Goal: Transaction & Acquisition: Purchase product/service

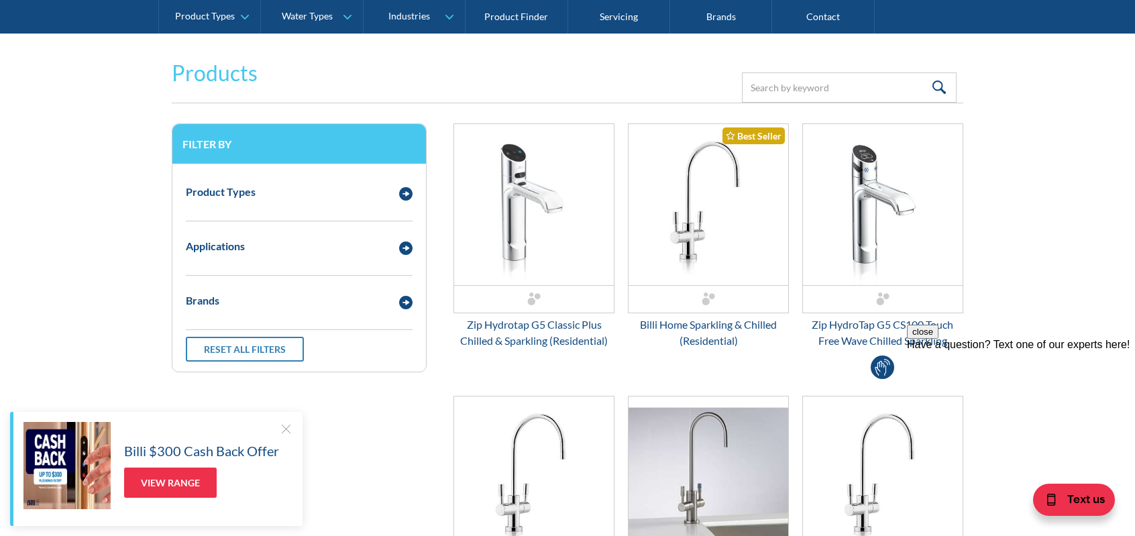
scroll to position [336, 0]
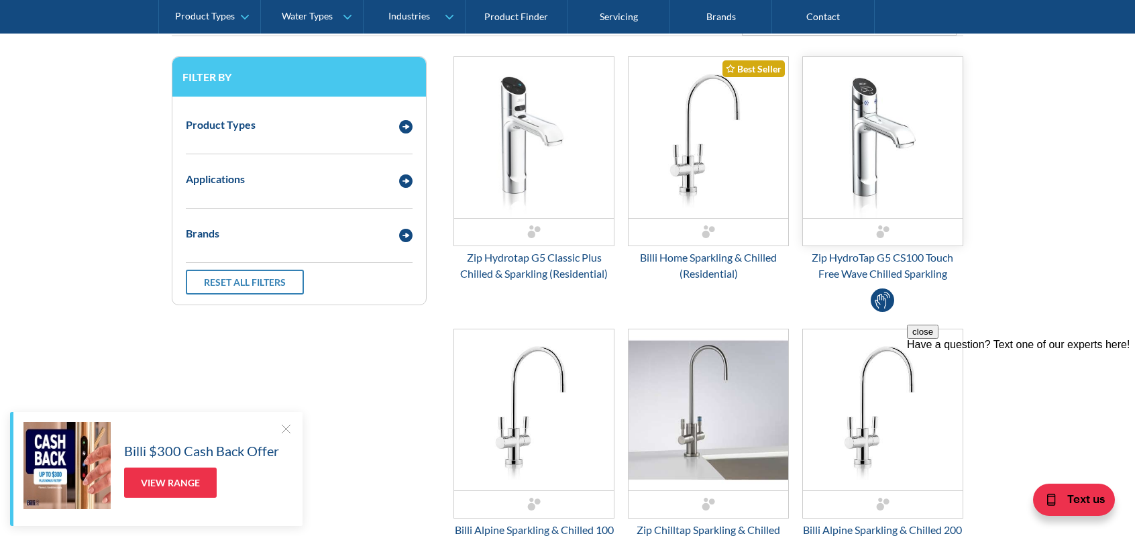
click at [870, 135] on img "Email Form 3" at bounding box center [883, 137] width 160 height 161
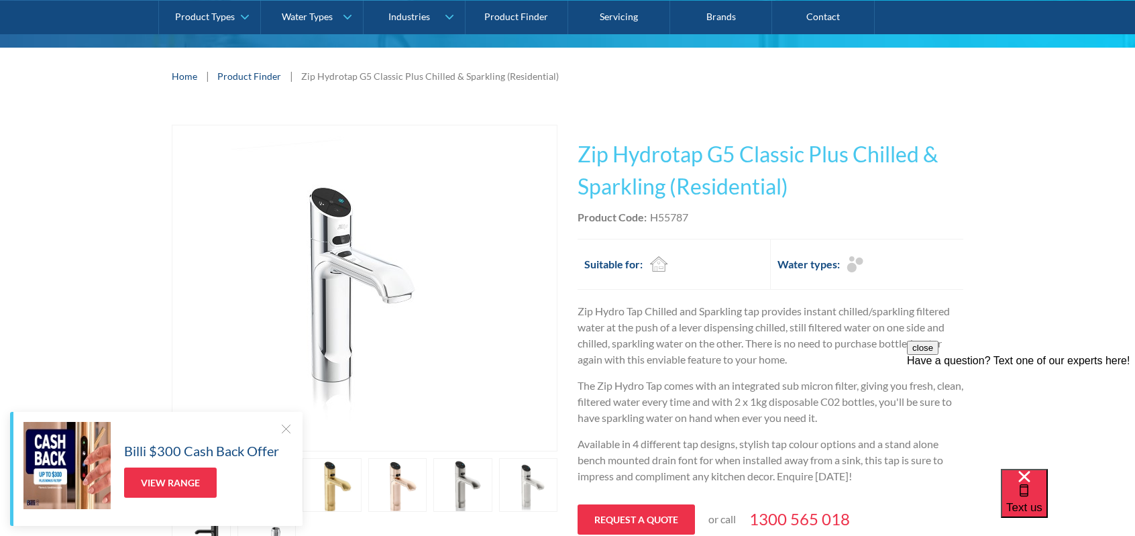
scroll to position [201, 0]
